Goal: Transaction & Acquisition: Book appointment/travel/reservation

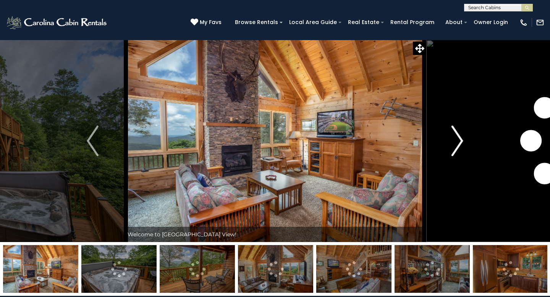
click at [454, 145] on img "Next" at bounding box center [456, 141] width 11 height 31
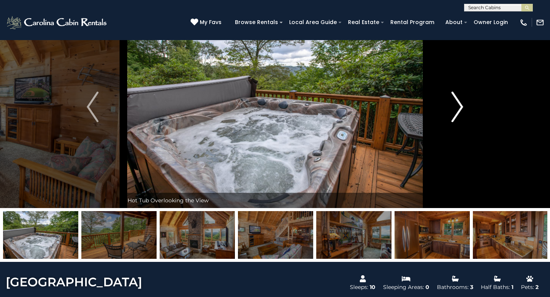
scroll to position [38, 0]
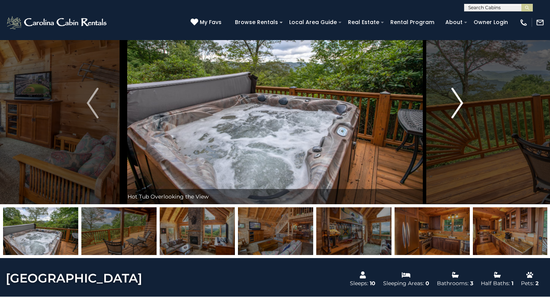
click at [454, 105] on img "Next" at bounding box center [456, 103] width 11 height 31
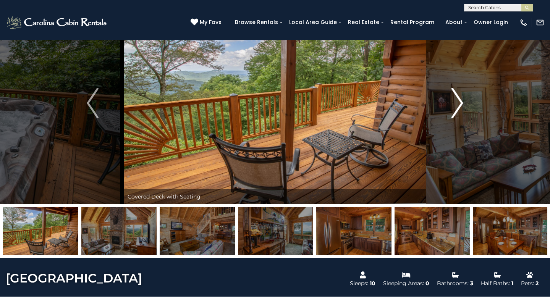
click at [454, 105] on img "Next" at bounding box center [456, 103] width 11 height 31
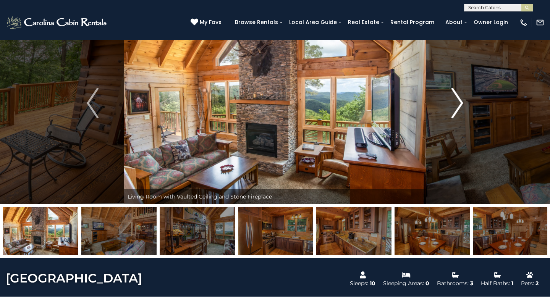
click at [454, 105] on img "Next" at bounding box center [456, 103] width 11 height 31
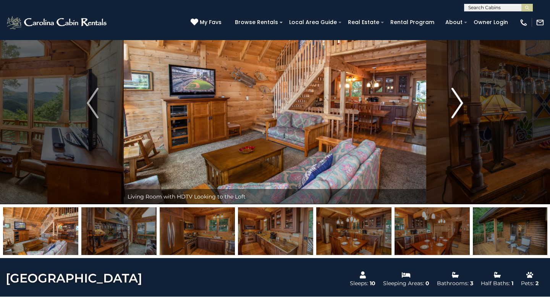
click at [454, 105] on img "Next" at bounding box center [456, 103] width 11 height 31
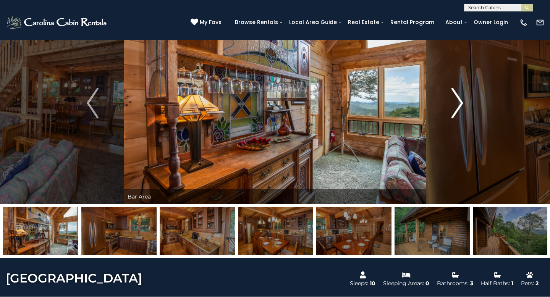
click at [454, 105] on img "Next" at bounding box center [456, 103] width 11 height 31
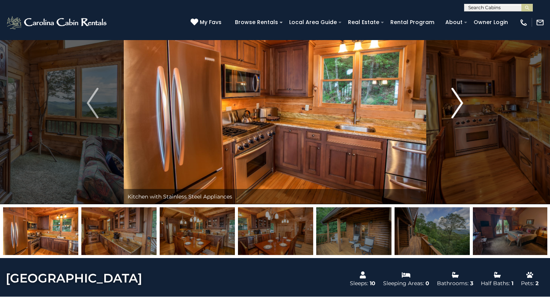
click at [454, 105] on img "Next" at bounding box center [456, 103] width 11 height 31
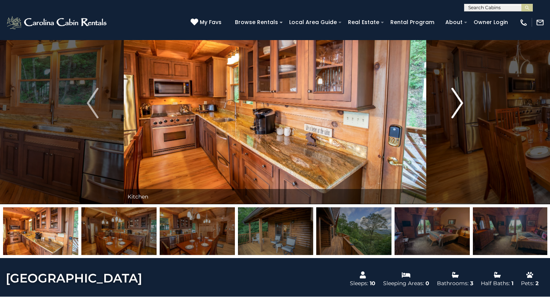
click at [454, 105] on img "Next" at bounding box center [456, 103] width 11 height 31
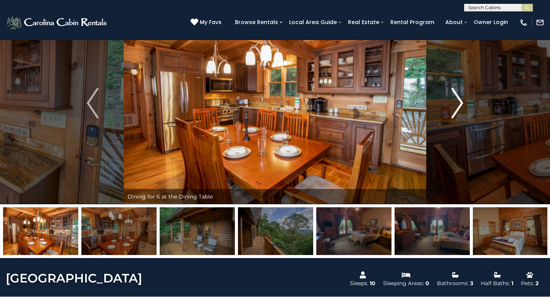
click at [454, 105] on img "Next" at bounding box center [456, 103] width 11 height 31
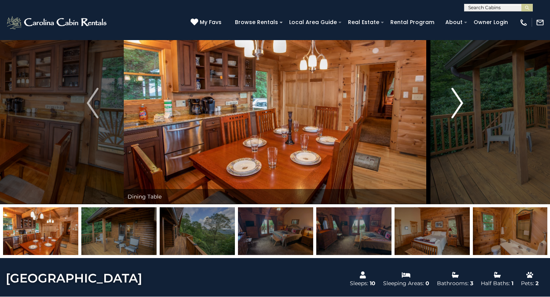
click at [454, 105] on img "Next" at bounding box center [456, 103] width 11 height 31
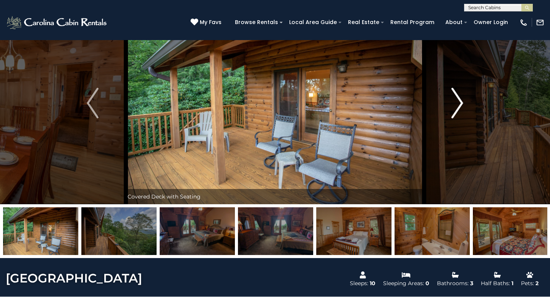
click at [454, 105] on img "Next" at bounding box center [456, 103] width 11 height 31
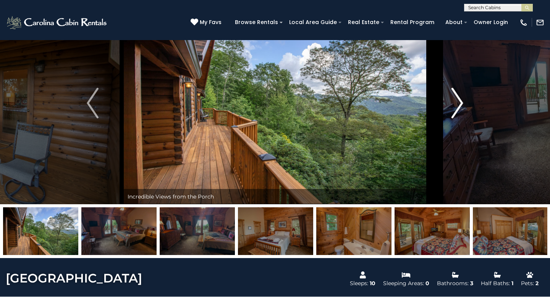
click at [454, 105] on img "Next" at bounding box center [456, 103] width 11 height 31
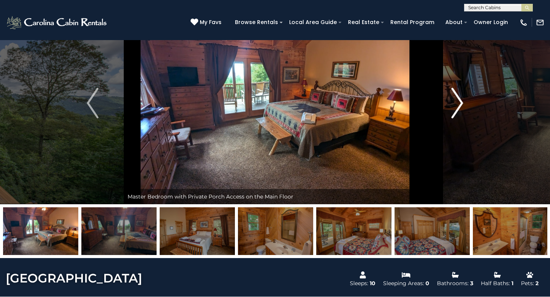
click at [454, 105] on img "Next" at bounding box center [456, 103] width 11 height 31
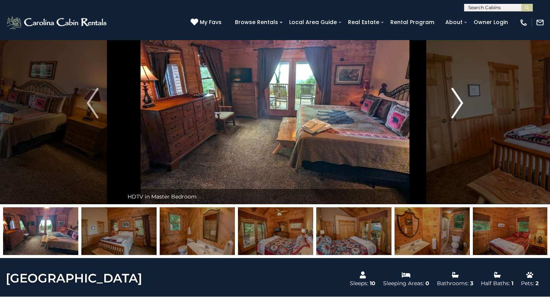
click at [454, 105] on img "Next" at bounding box center [456, 103] width 11 height 31
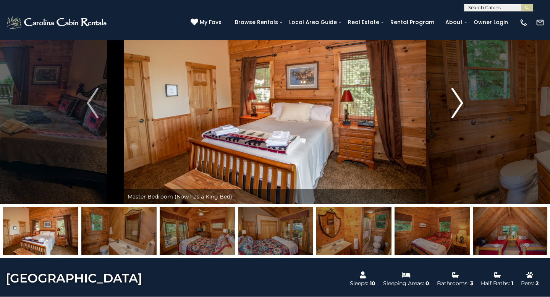
click at [454, 105] on img "Next" at bounding box center [456, 103] width 11 height 31
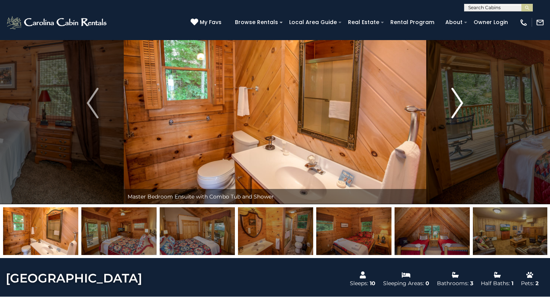
click at [454, 105] on img "Next" at bounding box center [456, 103] width 11 height 31
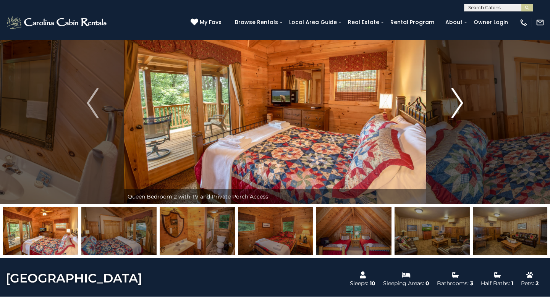
click at [454, 105] on img "Next" at bounding box center [456, 103] width 11 height 31
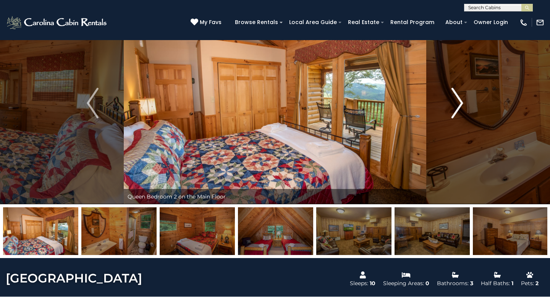
click at [454, 105] on img "Next" at bounding box center [456, 103] width 11 height 31
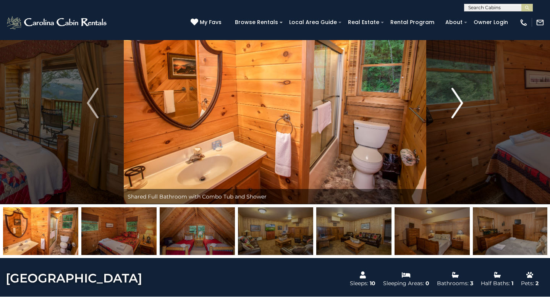
click at [454, 105] on img "Next" at bounding box center [456, 103] width 11 height 31
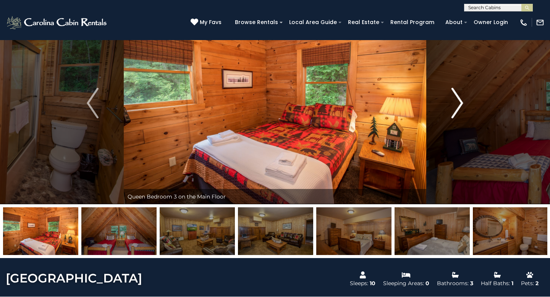
click at [454, 105] on img "Next" at bounding box center [456, 103] width 11 height 31
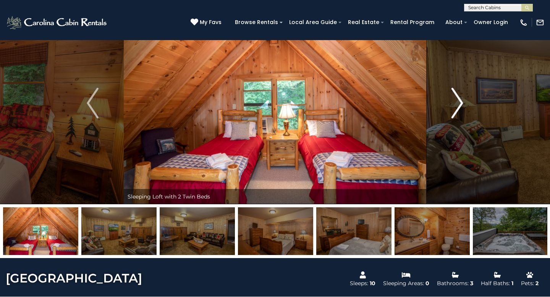
click at [454, 105] on img "Next" at bounding box center [456, 103] width 11 height 31
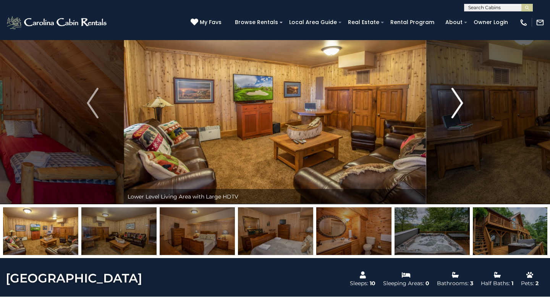
click at [454, 105] on img "Next" at bounding box center [456, 103] width 11 height 31
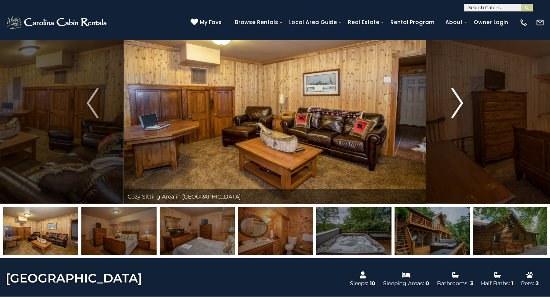
click at [454, 105] on img "Next" at bounding box center [456, 103] width 11 height 31
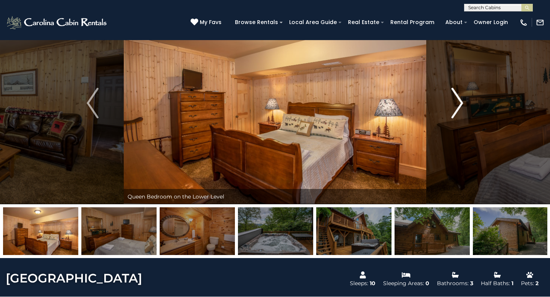
click at [454, 105] on img "Next" at bounding box center [456, 103] width 11 height 31
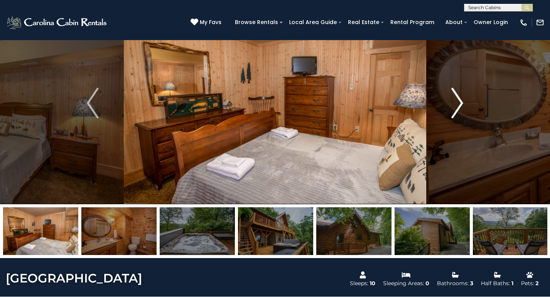
click at [454, 105] on img "Next" at bounding box center [456, 103] width 11 height 31
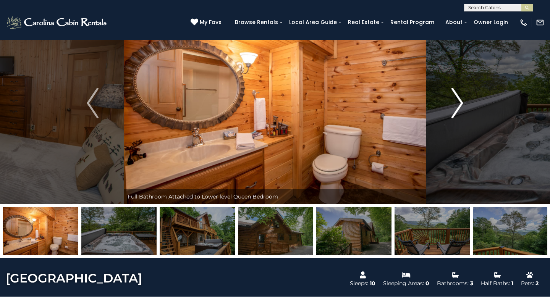
click at [454, 105] on img "Next" at bounding box center [456, 103] width 11 height 31
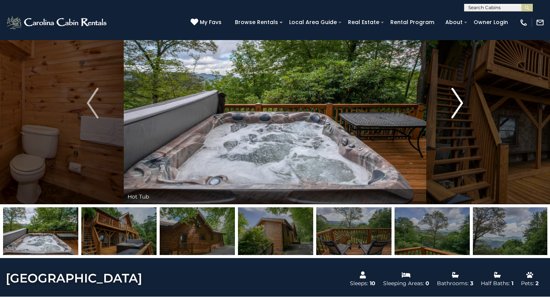
click at [454, 105] on img "Next" at bounding box center [456, 103] width 11 height 31
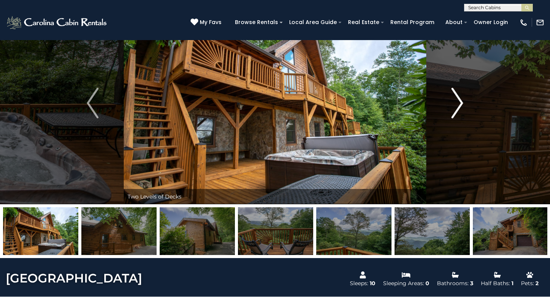
click at [454, 105] on img "Next" at bounding box center [456, 103] width 11 height 31
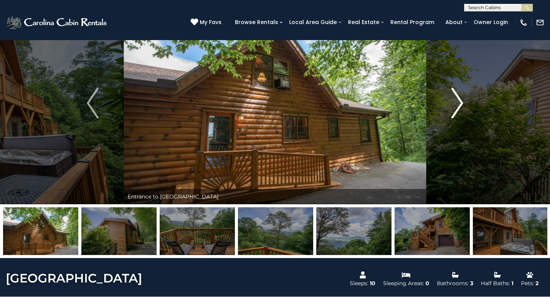
click at [454, 105] on img "Next" at bounding box center [456, 103] width 11 height 31
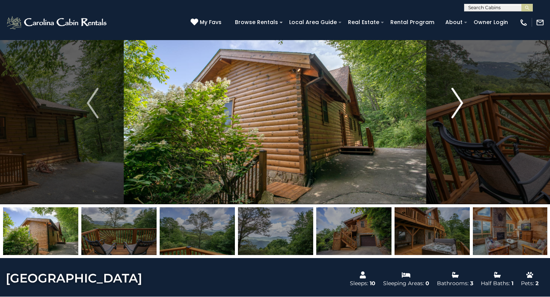
click at [454, 105] on img "Next" at bounding box center [456, 103] width 11 height 31
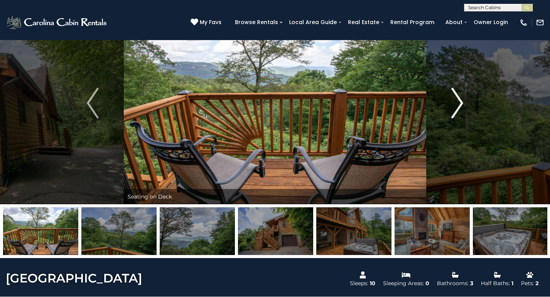
click at [454, 105] on img "Next" at bounding box center [456, 103] width 11 height 31
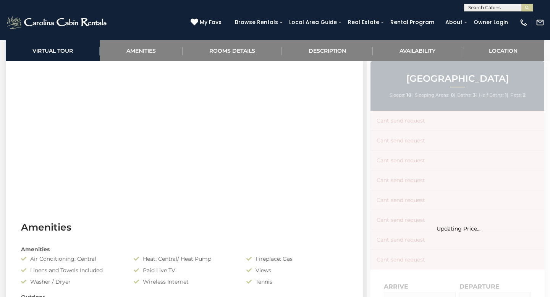
scroll to position [377, 0]
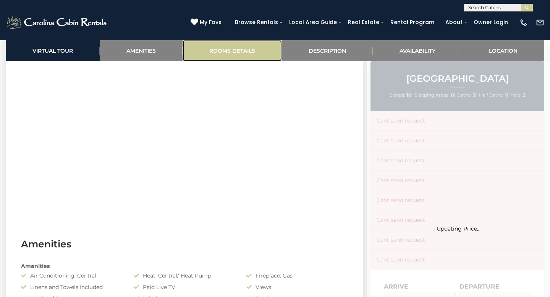
click at [245, 45] on link "Rooms Details" at bounding box center [231, 50] width 99 height 21
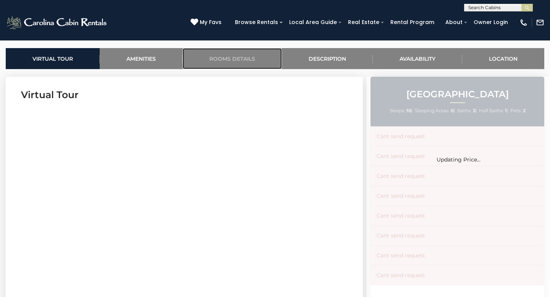
scroll to position [295, 0]
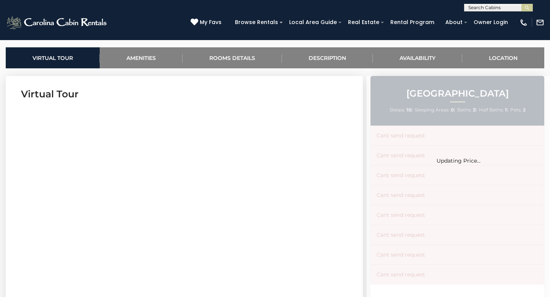
click at [404, 212] on div "Updating Price..." at bounding box center [457, 300] width 183 height 449
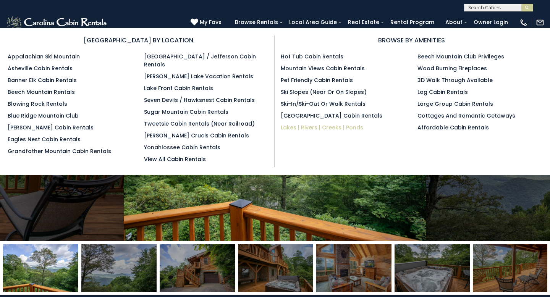
scroll to position [0, 0]
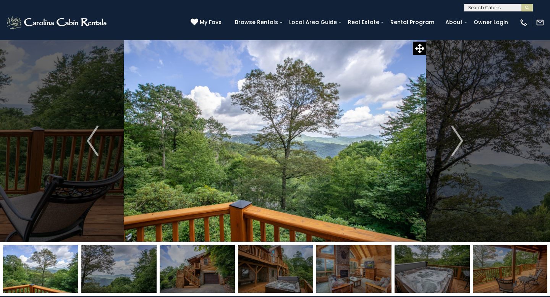
click at [371, 200] on img at bounding box center [275, 141] width 302 height 202
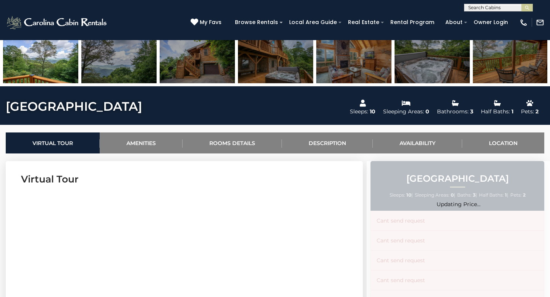
scroll to position [209, 0]
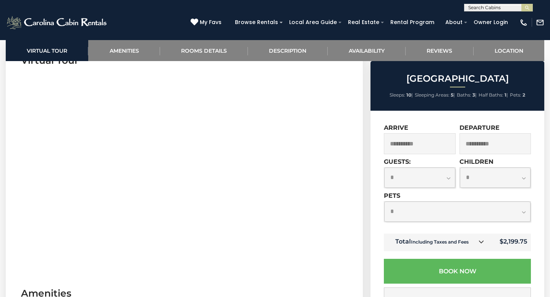
scroll to position [332, 0]
click at [447, 176] on select "**********" at bounding box center [419, 178] width 71 height 20
select select "*"
click at [384, 168] on select "**********" at bounding box center [419, 178] width 71 height 20
click at [524, 177] on select "**********" at bounding box center [495, 178] width 71 height 20
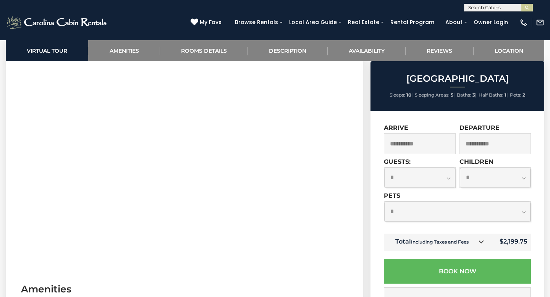
select select "*"
click at [460, 168] on select "**********" at bounding box center [495, 178] width 71 height 20
click at [523, 212] on select "**********" at bounding box center [457, 212] width 146 height 20
select select "*"
click at [384, 202] on select "**********" at bounding box center [457, 212] width 146 height 20
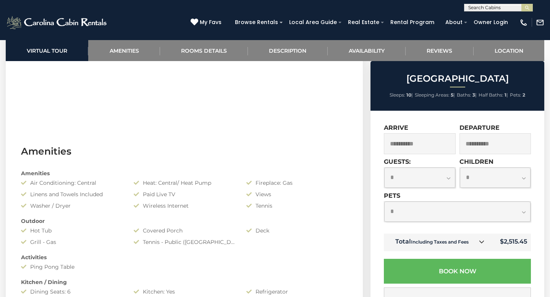
scroll to position [482, 0]
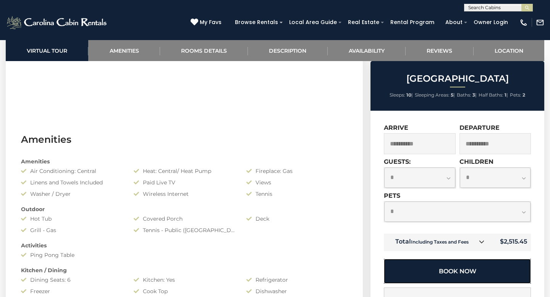
click at [452, 269] on button "Book Now" at bounding box center [457, 271] width 147 height 25
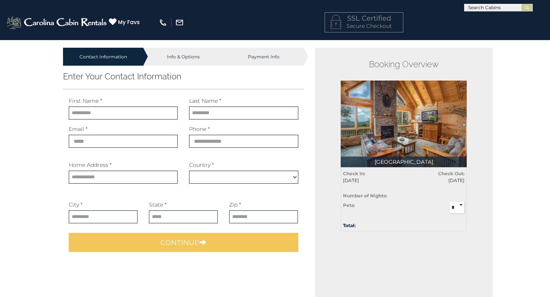
select select "*********"
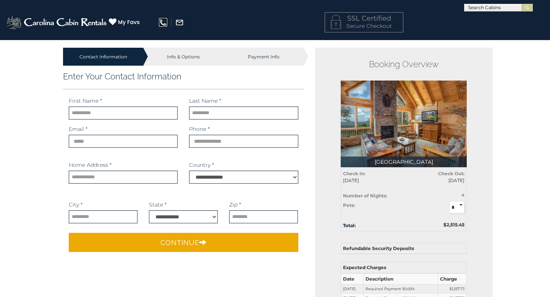
click at [162, 22] on img at bounding box center [163, 22] width 8 height 8
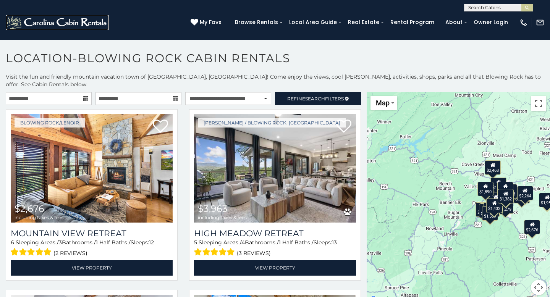
click at [49, 22] on img at bounding box center [57, 22] width 103 height 15
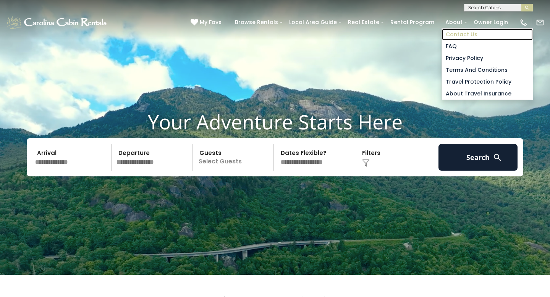
click at [455, 31] on link "Contact Us" at bounding box center [487, 35] width 91 height 12
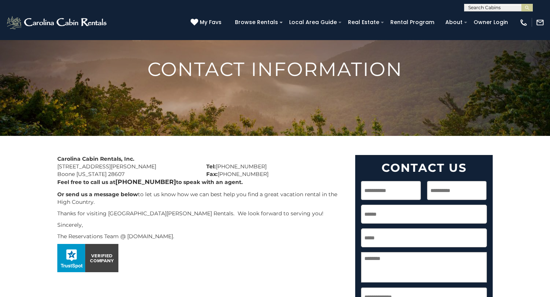
scroll to position [43, 0]
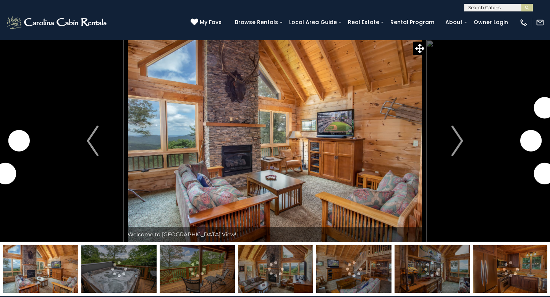
select select "*"
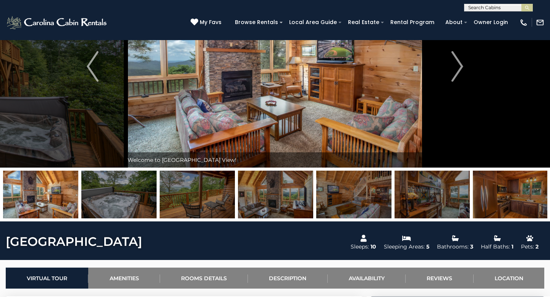
scroll to position [75, 0]
